Goal: Book appointment/travel/reservation

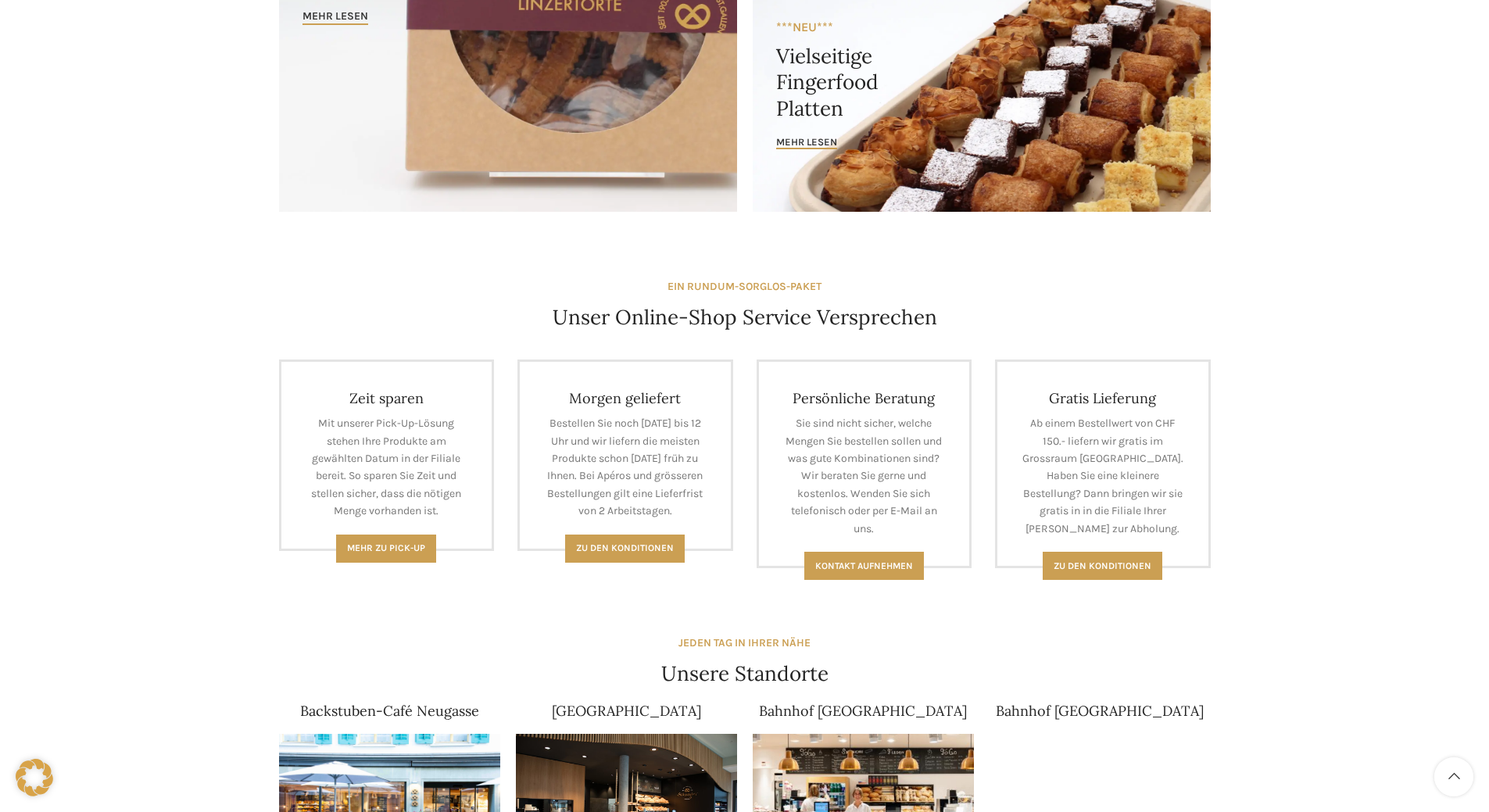
scroll to position [548, 0]
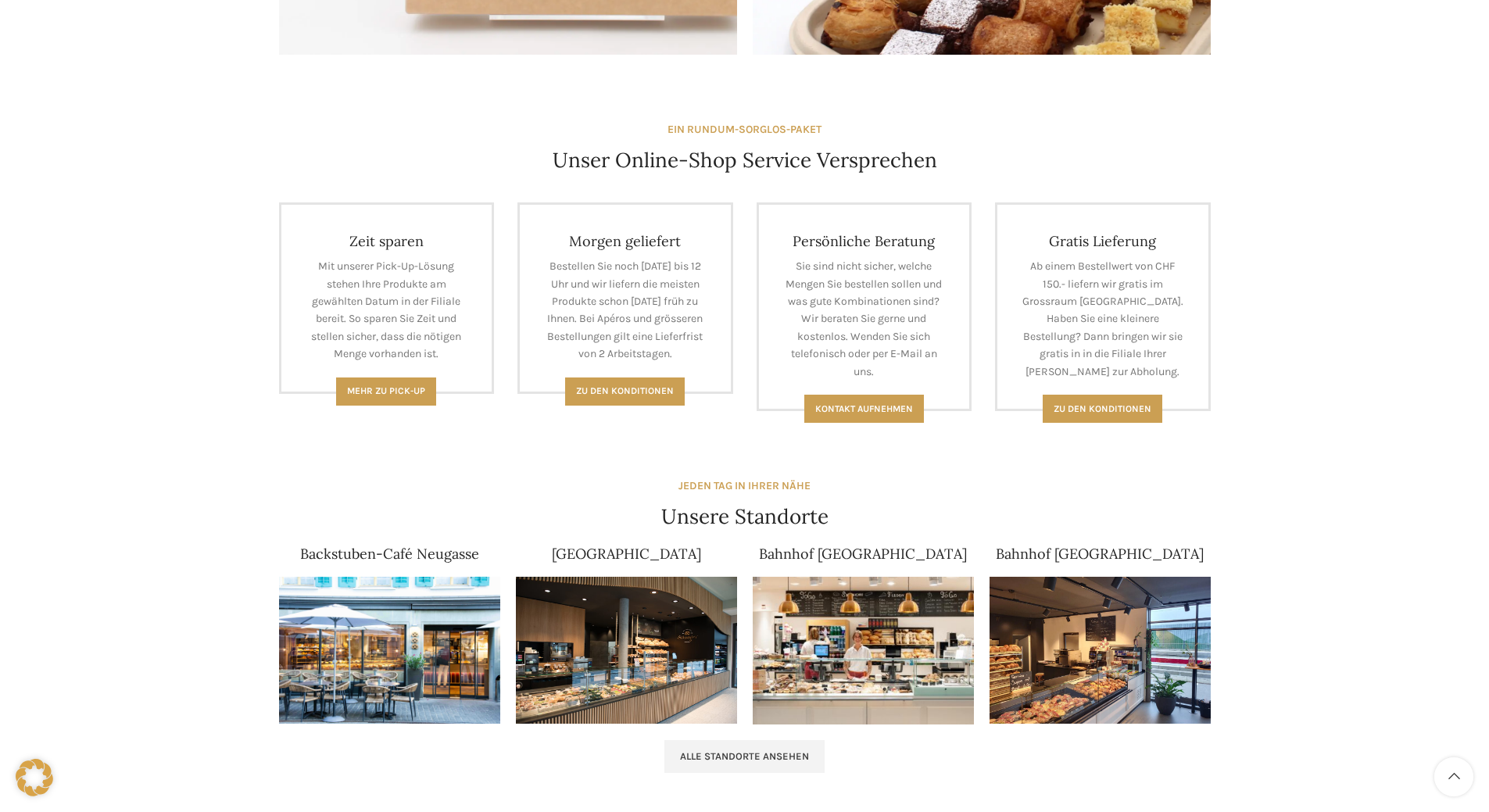
click at [347, 627] on img at bounding box center [390, 651] width 221 height 148
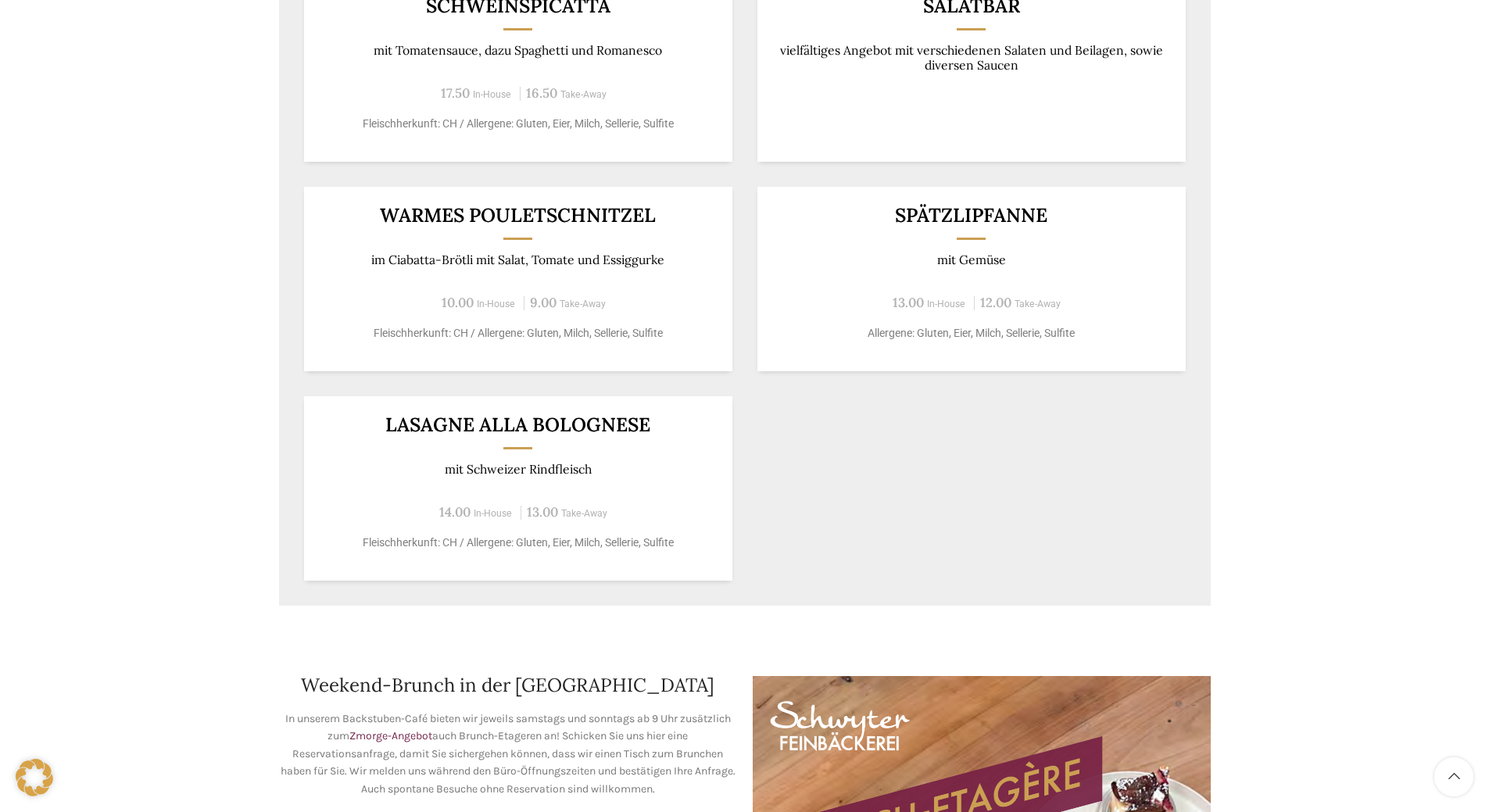
scroll to position [1877, 0]
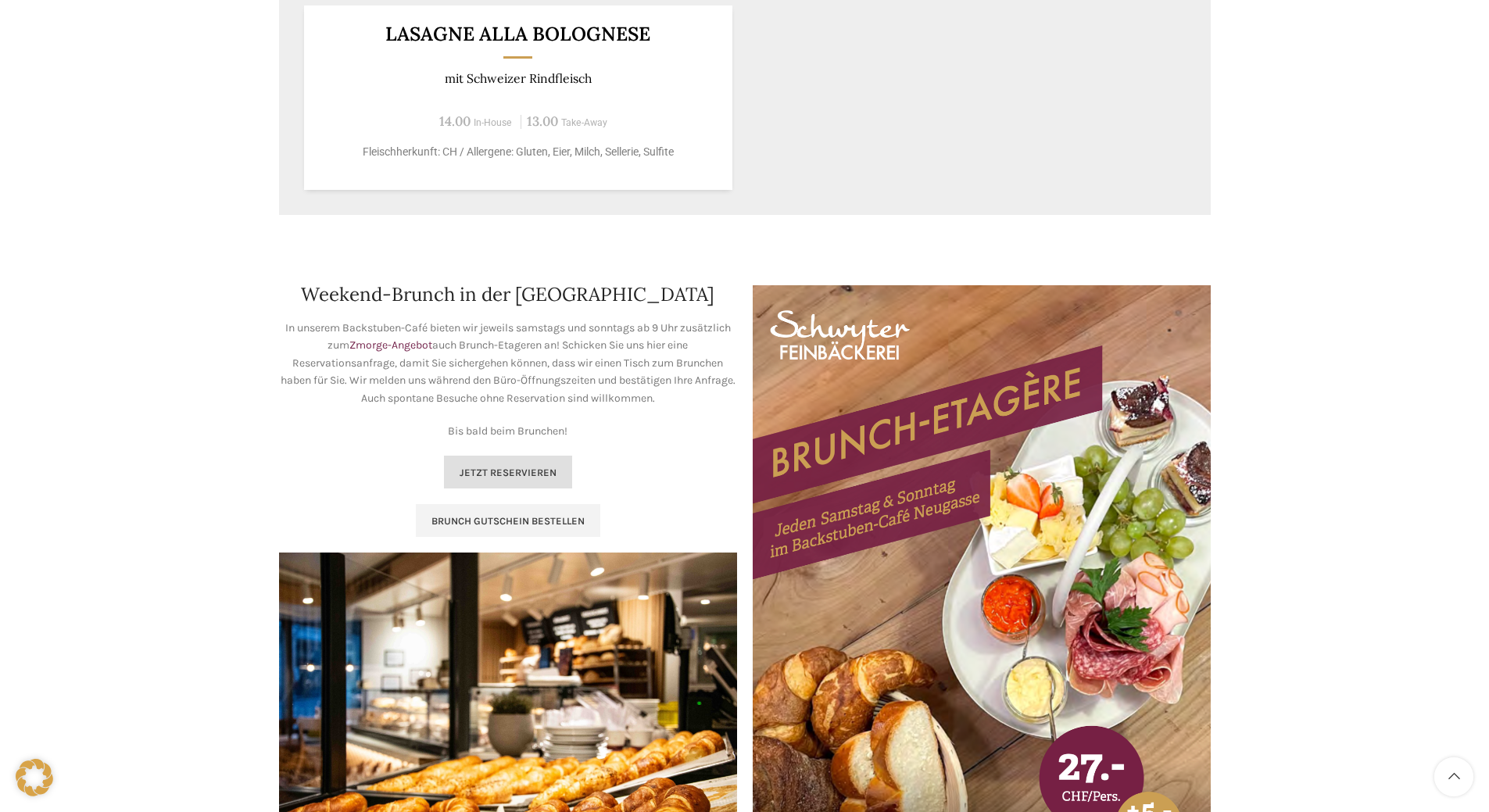
click at [490, 464] on link "Jetzt reservieren" at bounding box center [508, 472] width 128 height 33
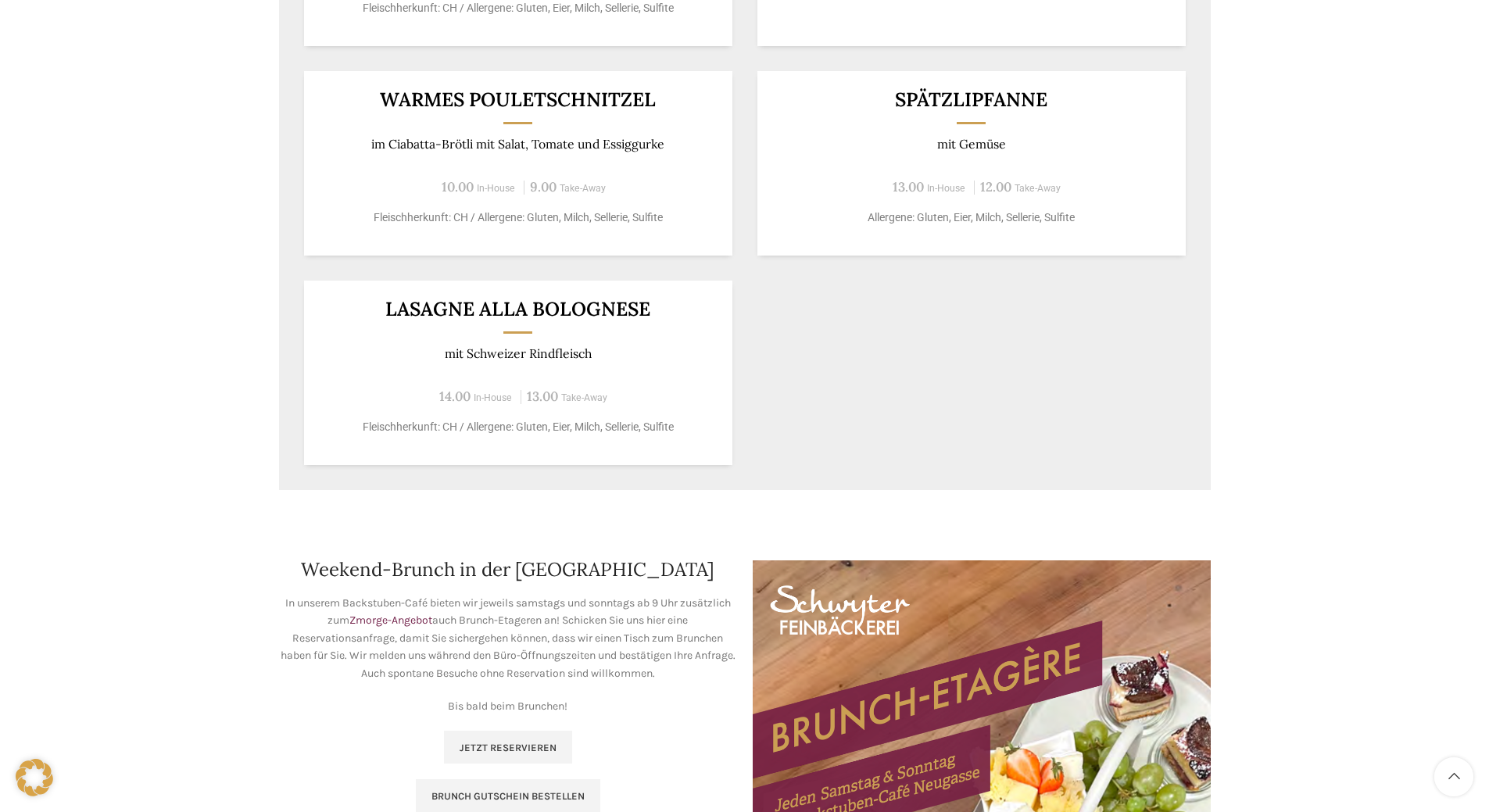
scroll to position [1955, 0]
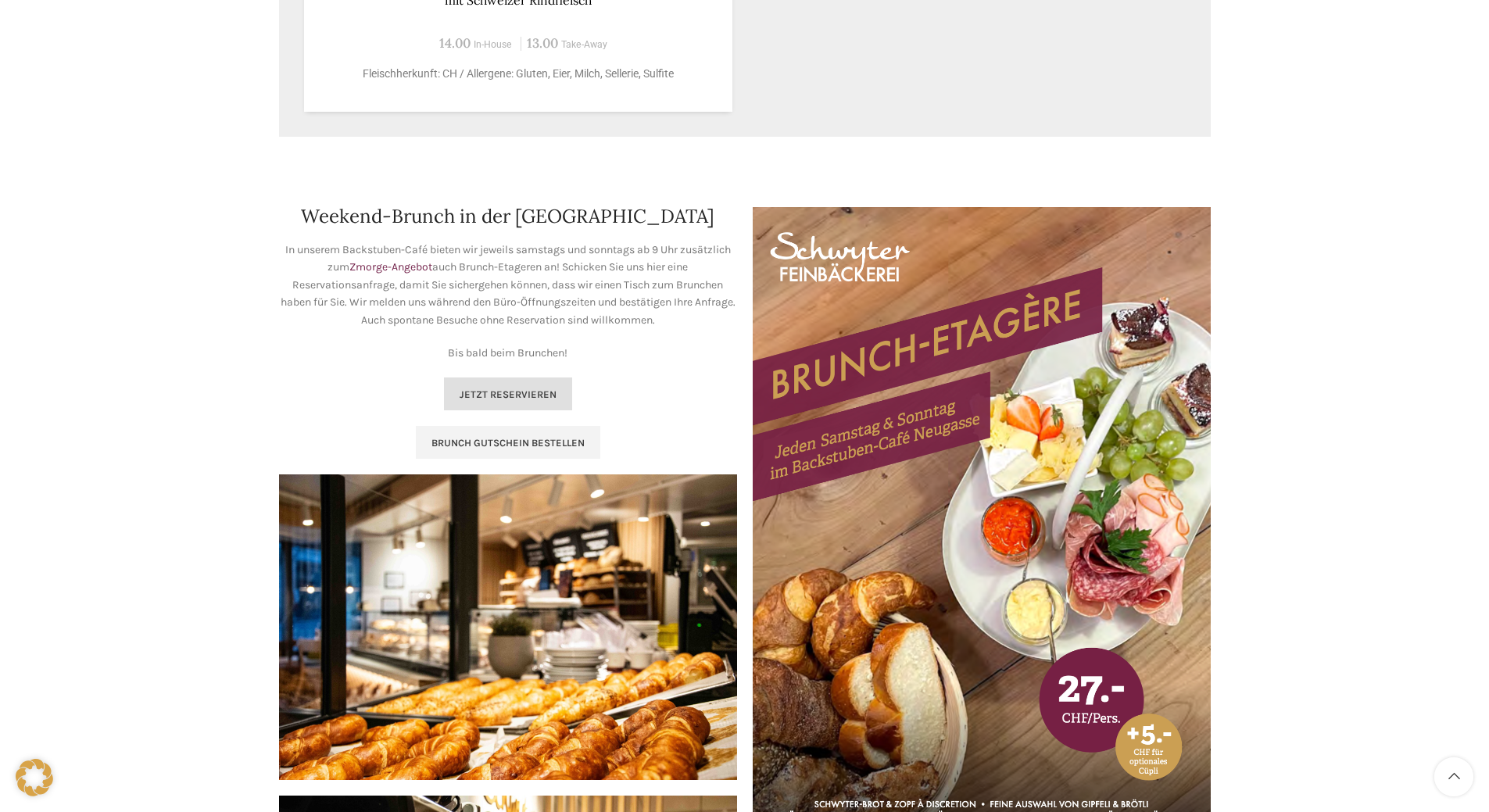
click at [507, 391] on span "Jetzt reservieren" at bounding box center [508, 395] width 97 height 13
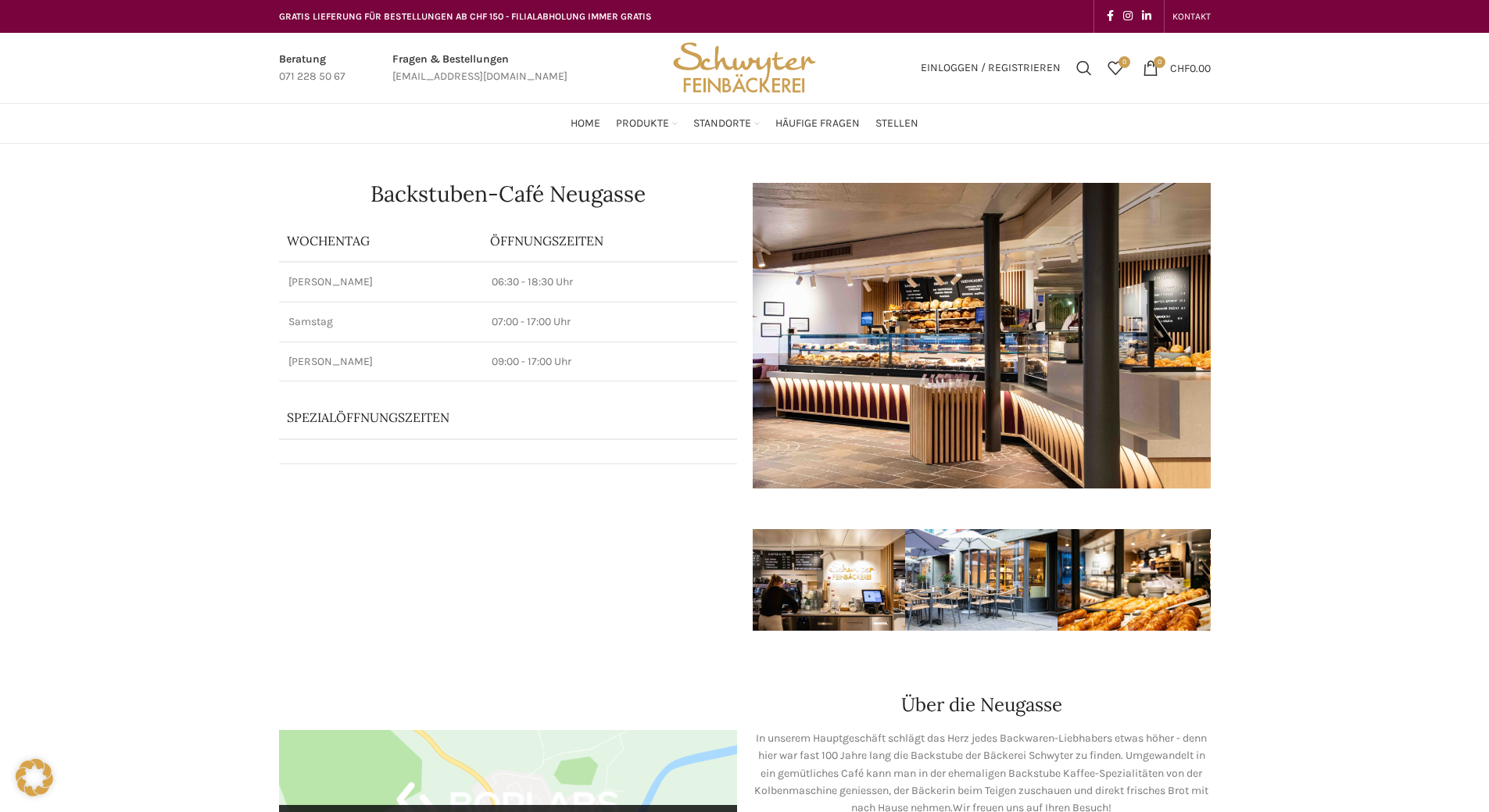
scroll to position [469, 0]
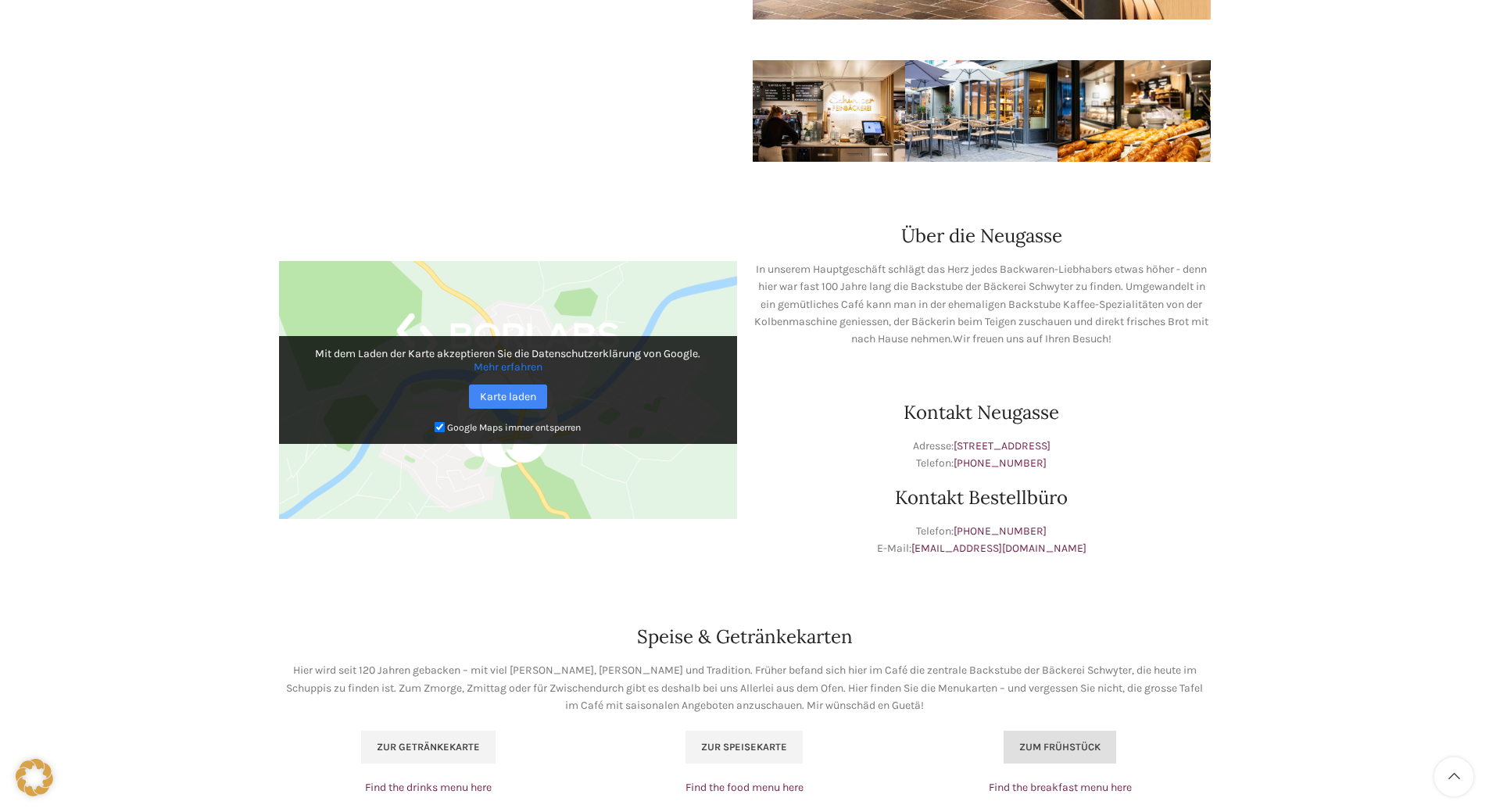
click at [1084, 736] on link "Zum Frühstück" at bounding box center [1060, 747] width 112 height 33
